Goal: Task Accomplishment & Management: Manage account settings

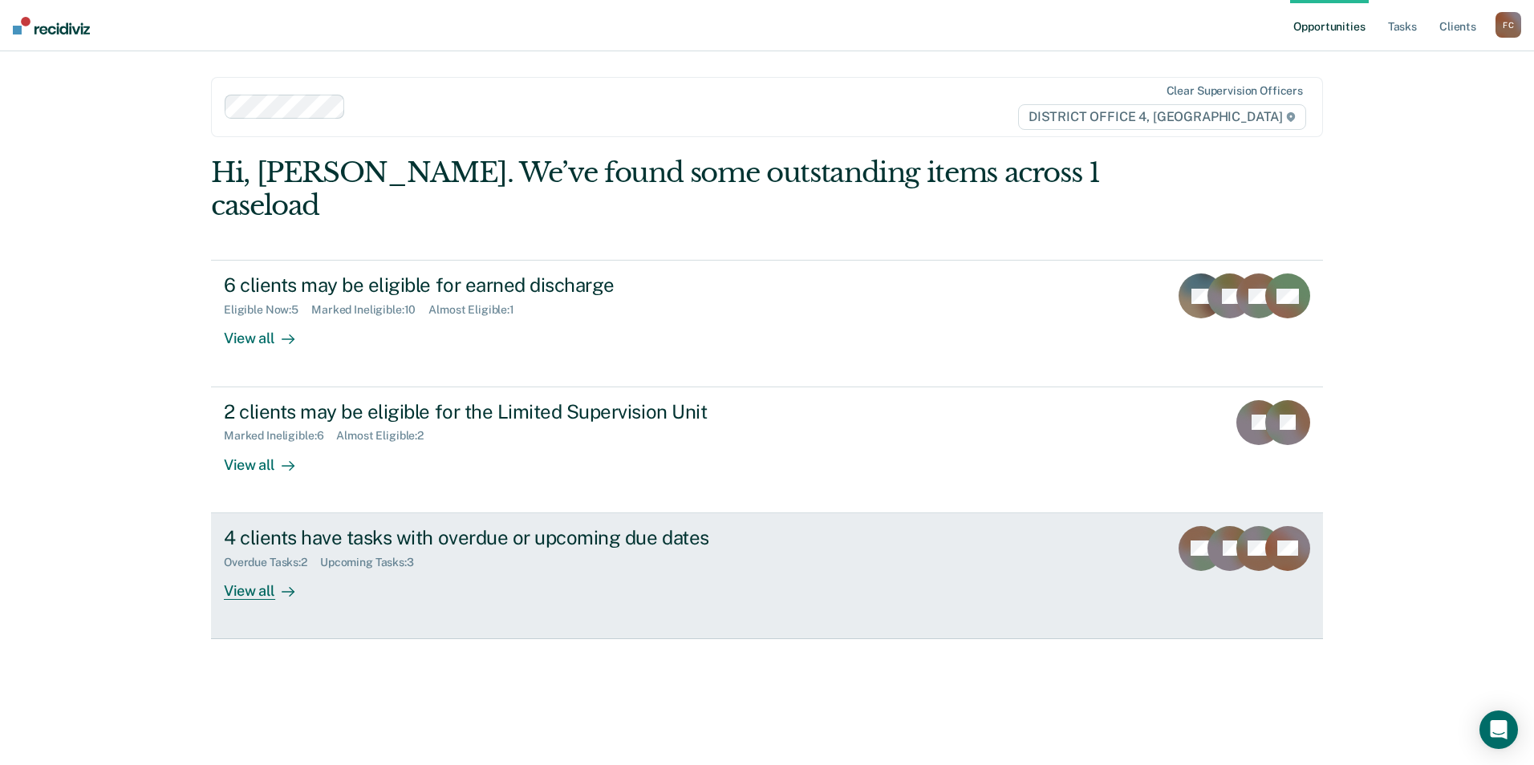
click at [598, 526] on div "4 clients have tasks with overdue or upcoming due dates" at bounding box center [505, 537] width 563 height 23
